Goal: Information Seeking & Learning: Learn about a topic

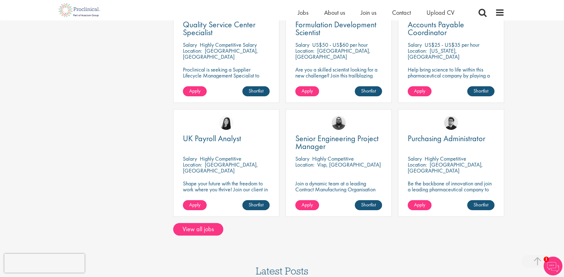
scroll to position [380, 0]
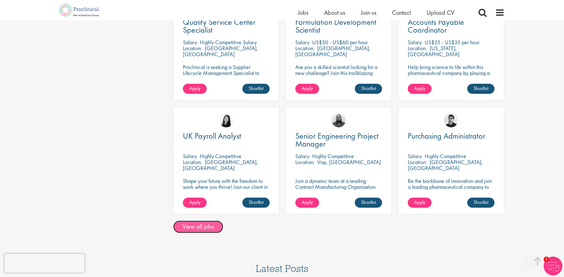
click at [203, 232] on link "View all jobs" at bounding box center [198, 226] width 50 height 13
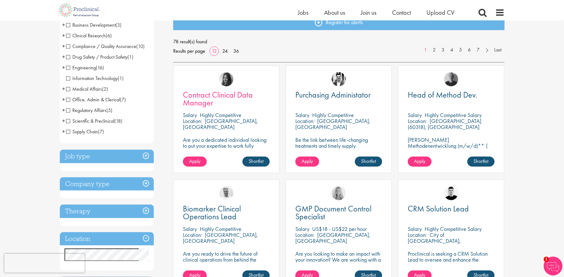
scroll to position [78, 0]
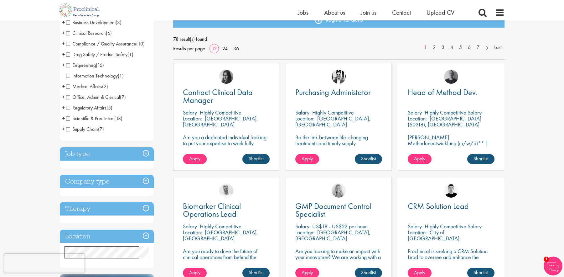
click at [69, 118] on span "Scientific & Preclinical" at bounding box center [90, 118] width 48 height 7
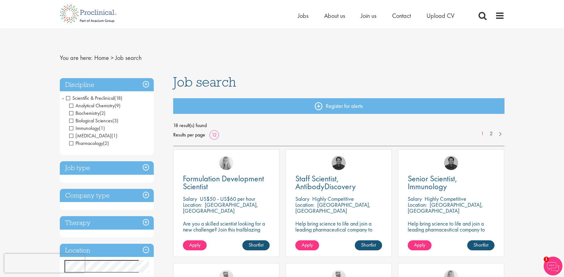
click at [69, 98] on span "Scientific & Preclinical" at bounding box center [90, 98] width 48 height 7
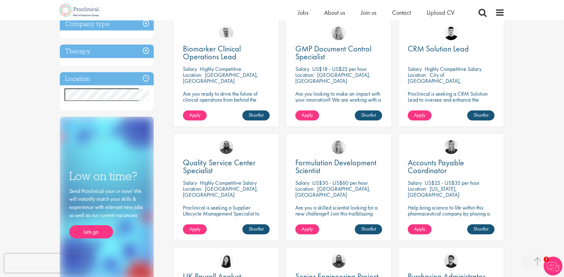
scroll to position [240, 0]
